Goal: Task Accomplishment & Management: Manage account settings

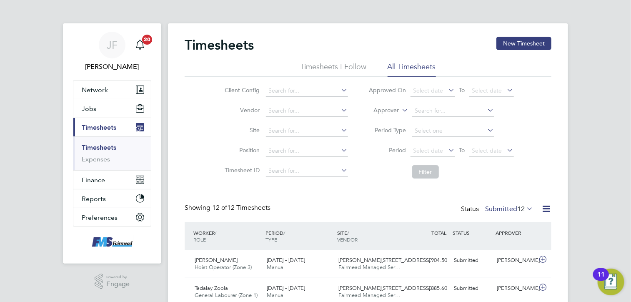
click at [517, 206] on span "12" at bounding box center [521, 209] width 8 height 8
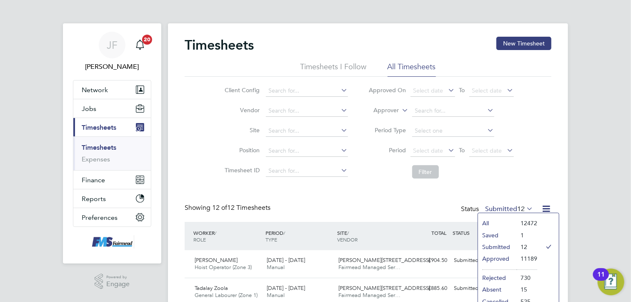
click at [490, 261] on li "Approved" at bounding box center [497, 259] width 38 height 12
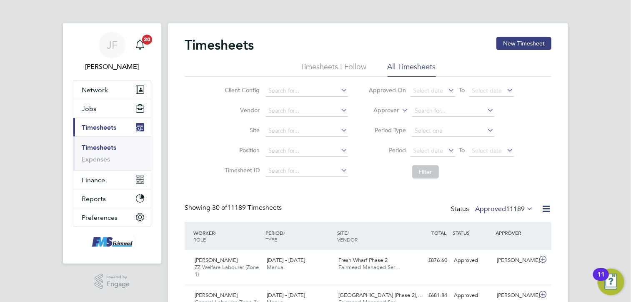
click at [515, 209] on span "11189" at bounding box center [515, 209] width 19 height 8
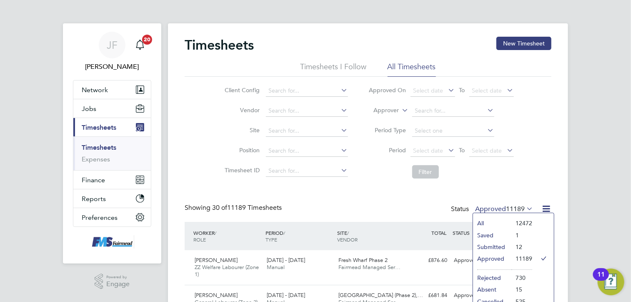
click at [488, 232] on li "Saved" at bounding box center [492, 235] width 38 height 12
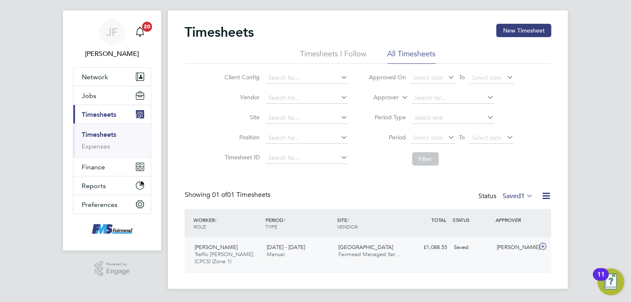
click at [319, 253] on div "[DATE] - [DATE] Manual" at bounding box center [299, 250] width 72 height 21
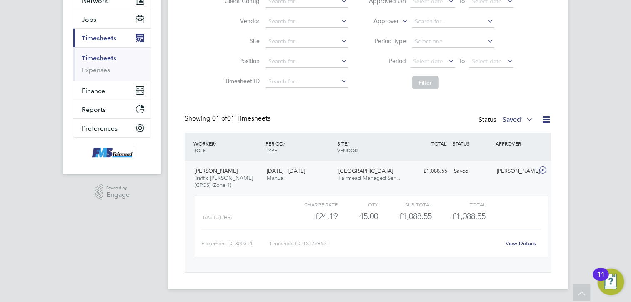
click at [489, 205] on div "Charge rate QTY Sub Total Total" at bounding box center [371, 204] width 353 height 10
click at [518, 241] on link "View Details" at bounding box center [521, 243] width 30 height 7
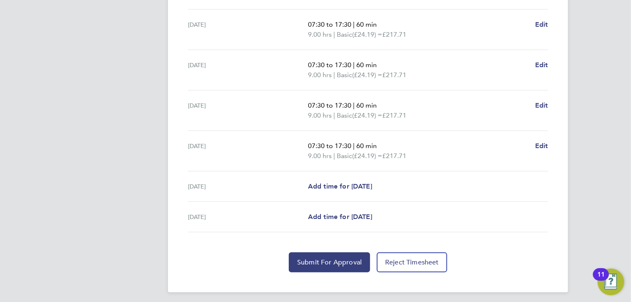
scroll to position [299, 0]
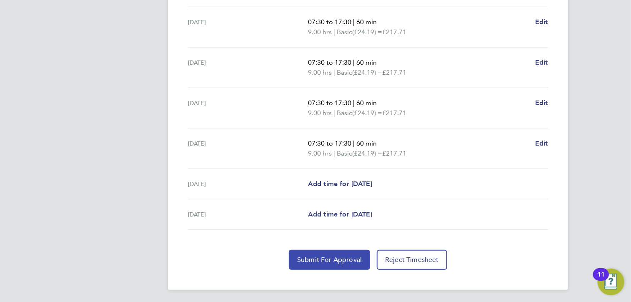
click at [323, 255] on span "Submit For Approval" at bounding box center [329, 259] width 65 height 8
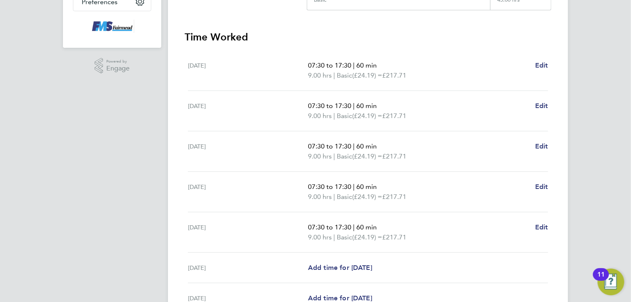
scroll to position [0, 0]
